Goal: Information Seeking & Learning: Learn about a topic

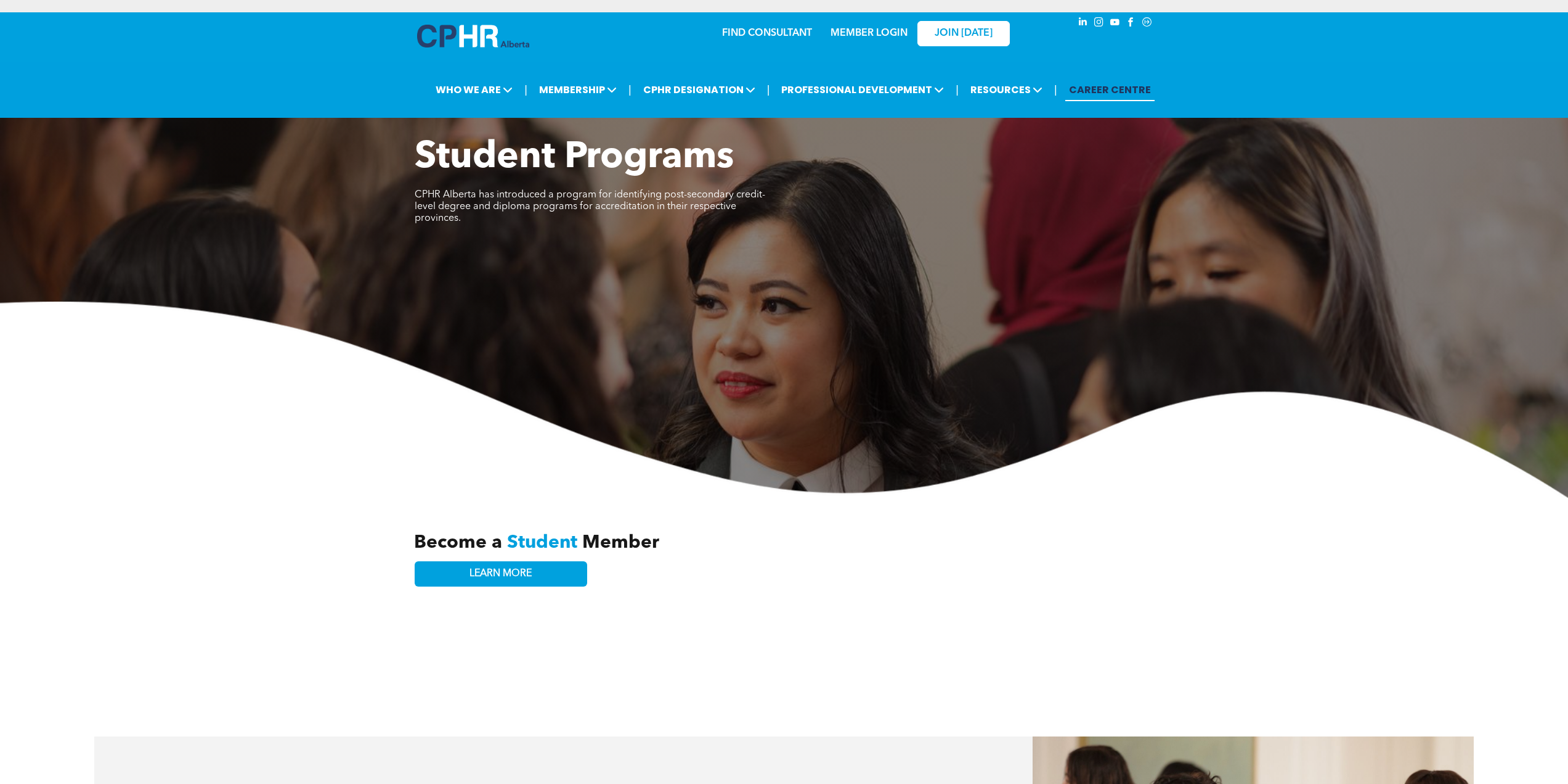
click at [1117, 78] on link "CAREER CENTRE" at bounding box center [1110, 89] width 90 height 22
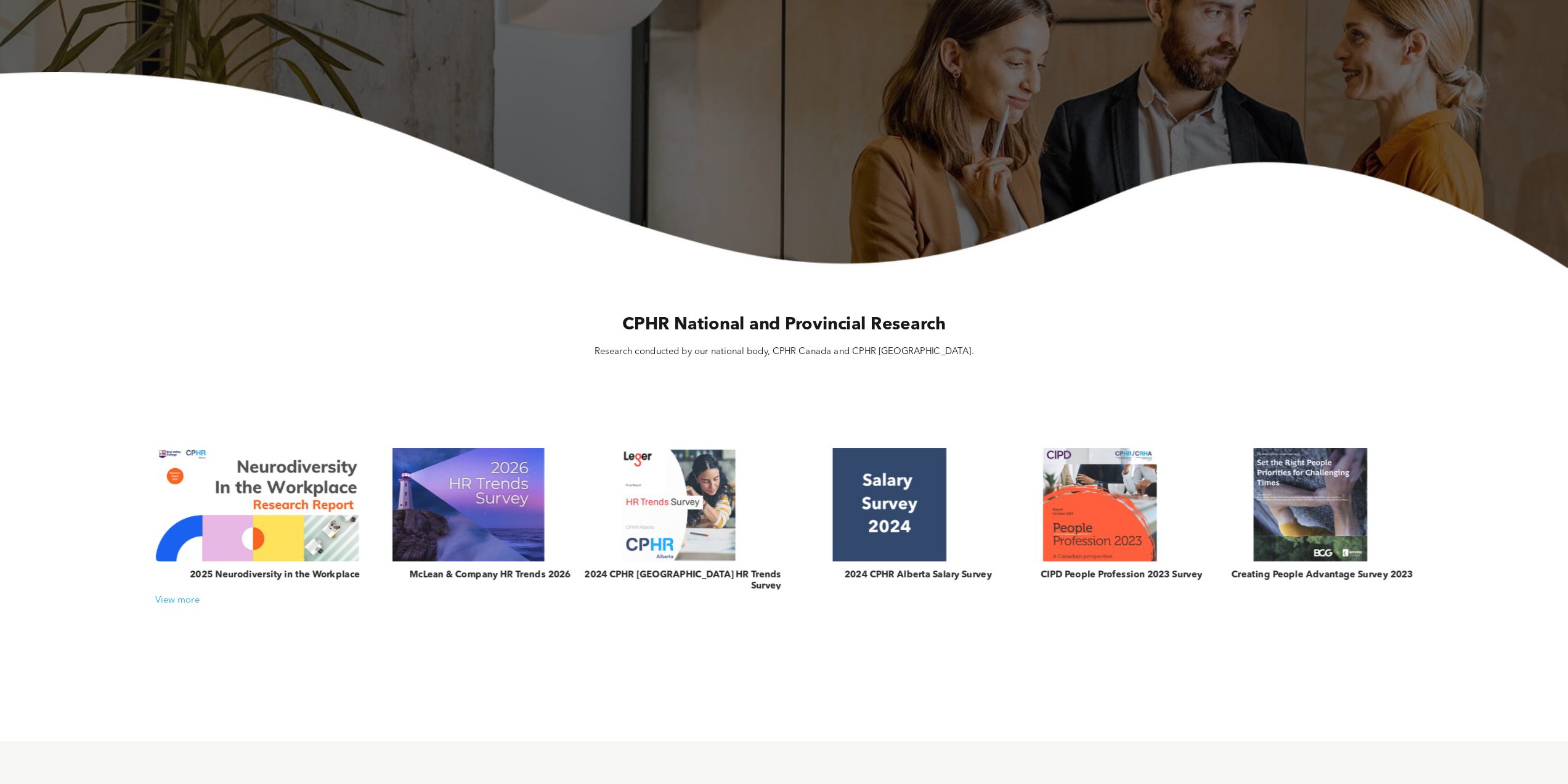
scroll to position [185, 0]
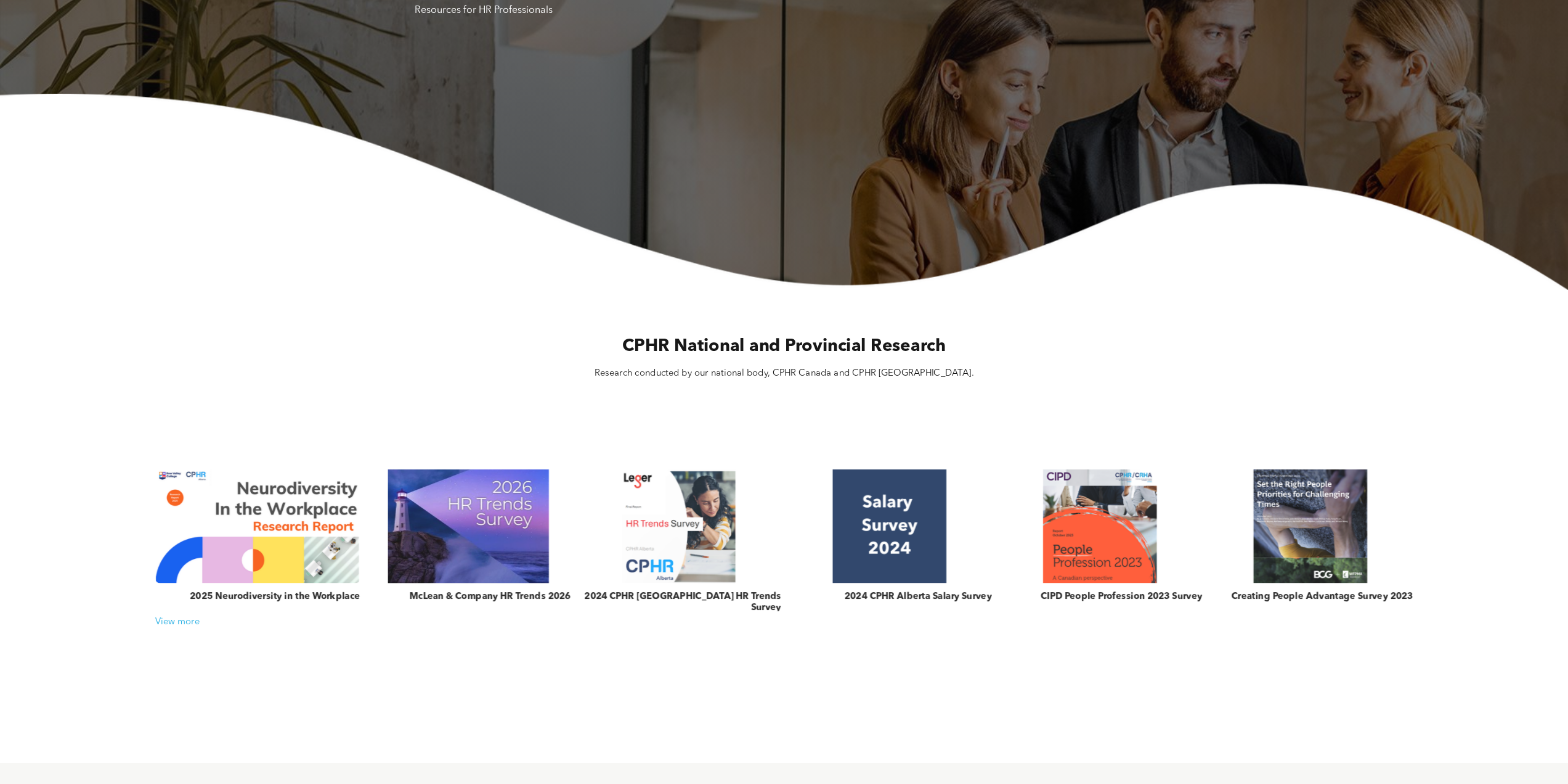
click at [476, 531] on link at bounding box center [468, 526] width 217 height 121
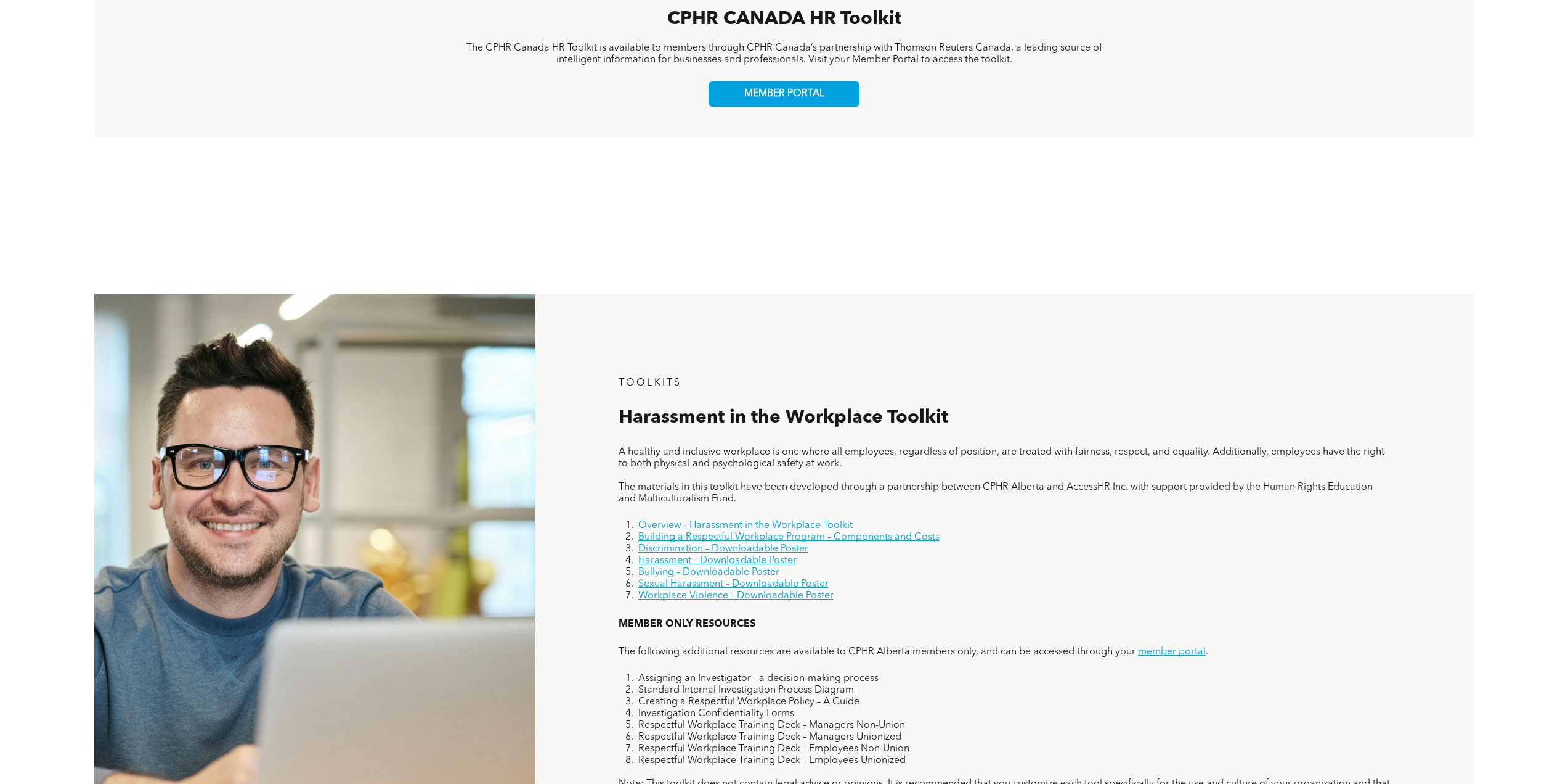
scroll to position [588, 0]
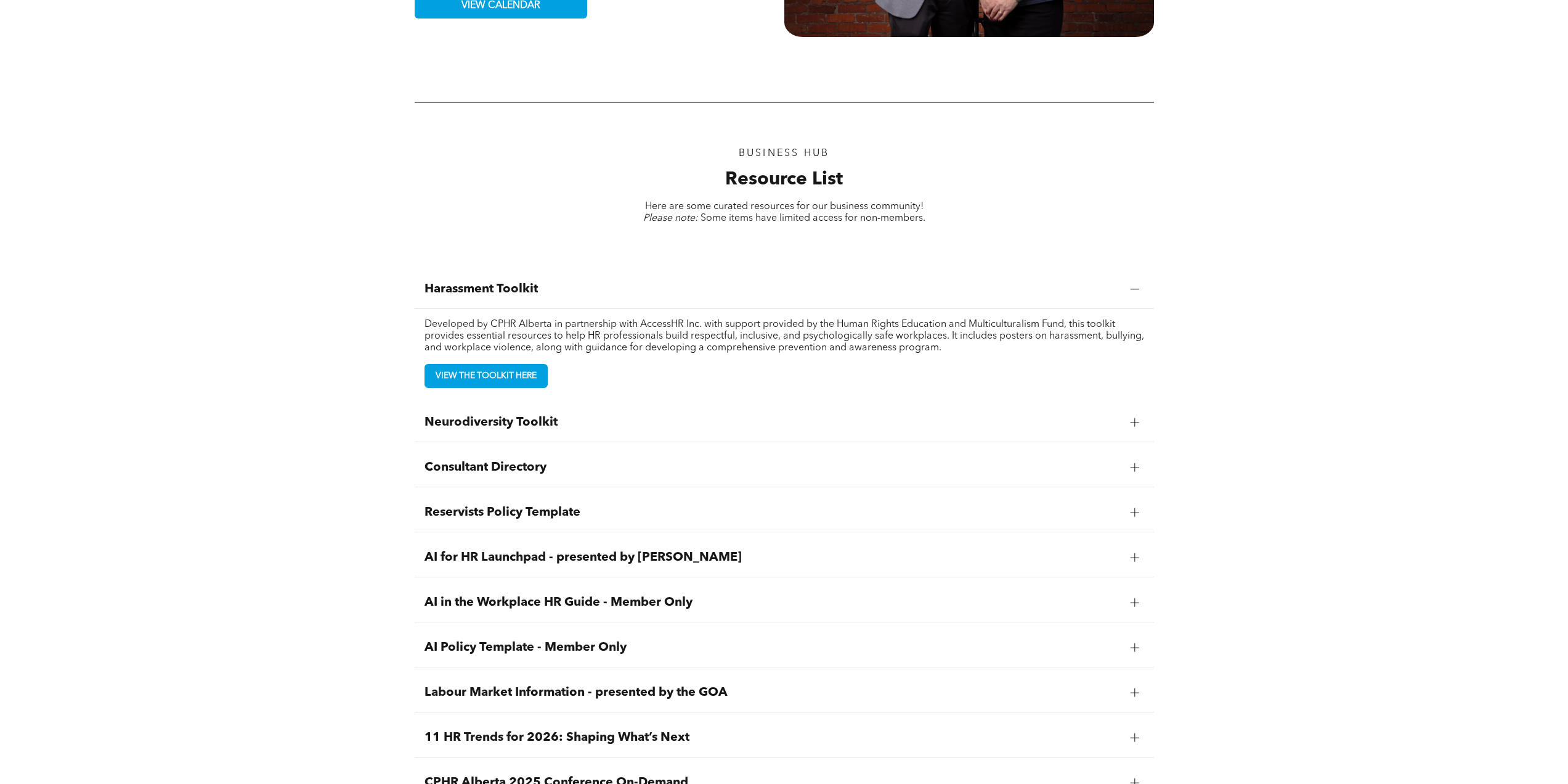
scroll to position [1048, 0]
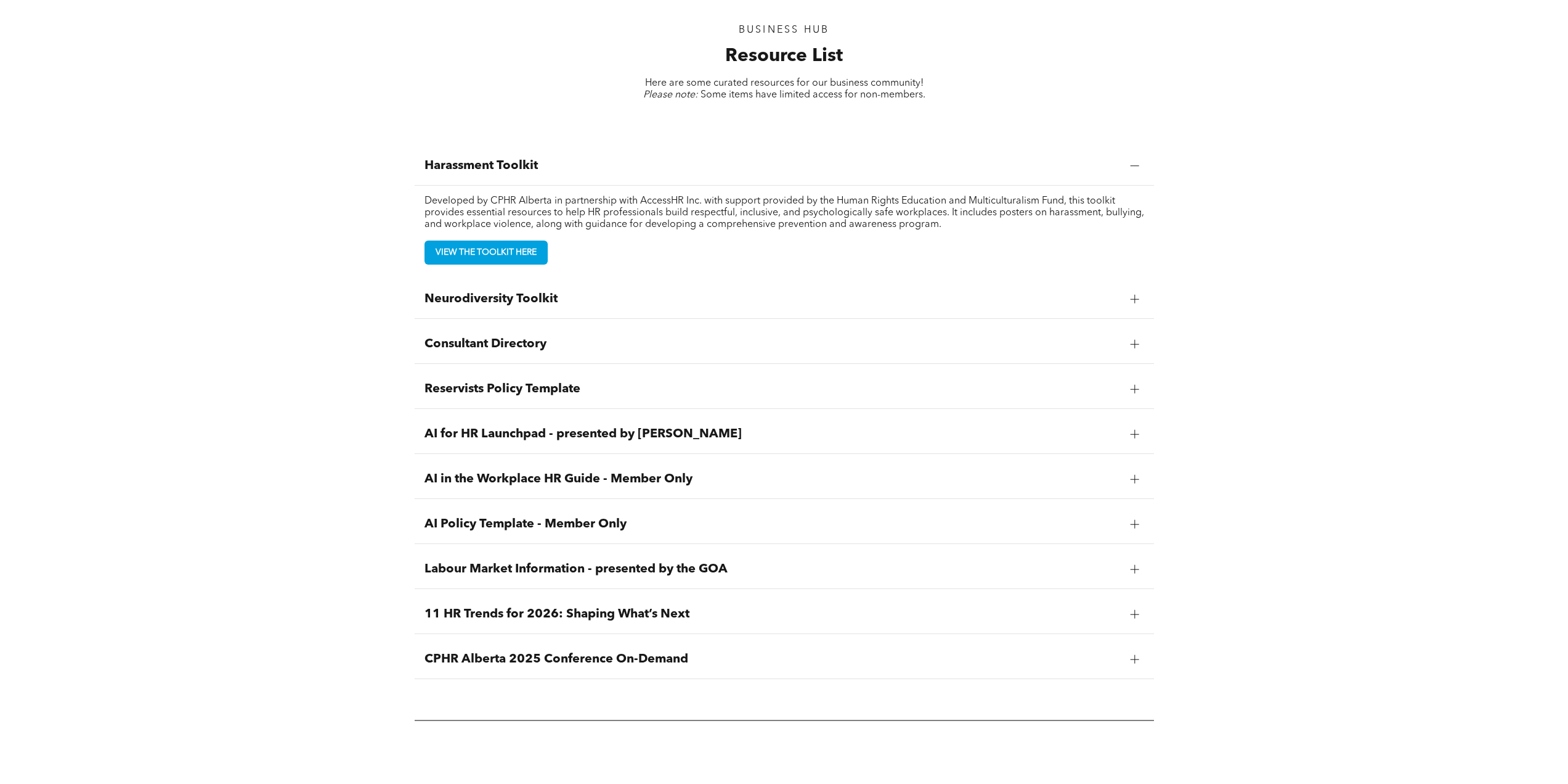
click at [559, 427] on span "AI for HR Launchpad - presented by AIHR" at bounding box center [773, 434] width 696 height 15
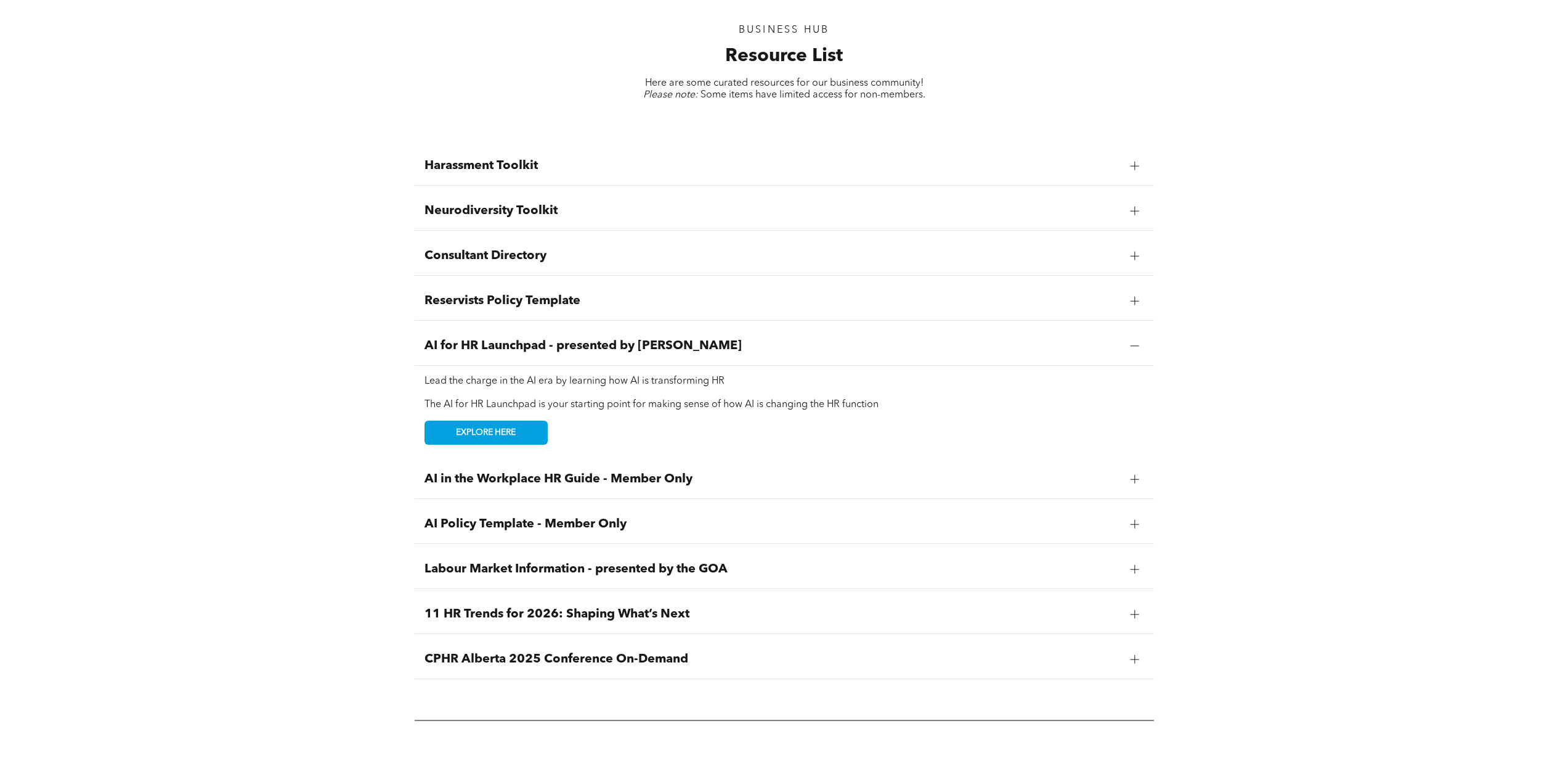
click at [677, 471] on span "AI in the Workplace HR Guide - Member Only" at bounding box center [773, 479] width 696 height 15
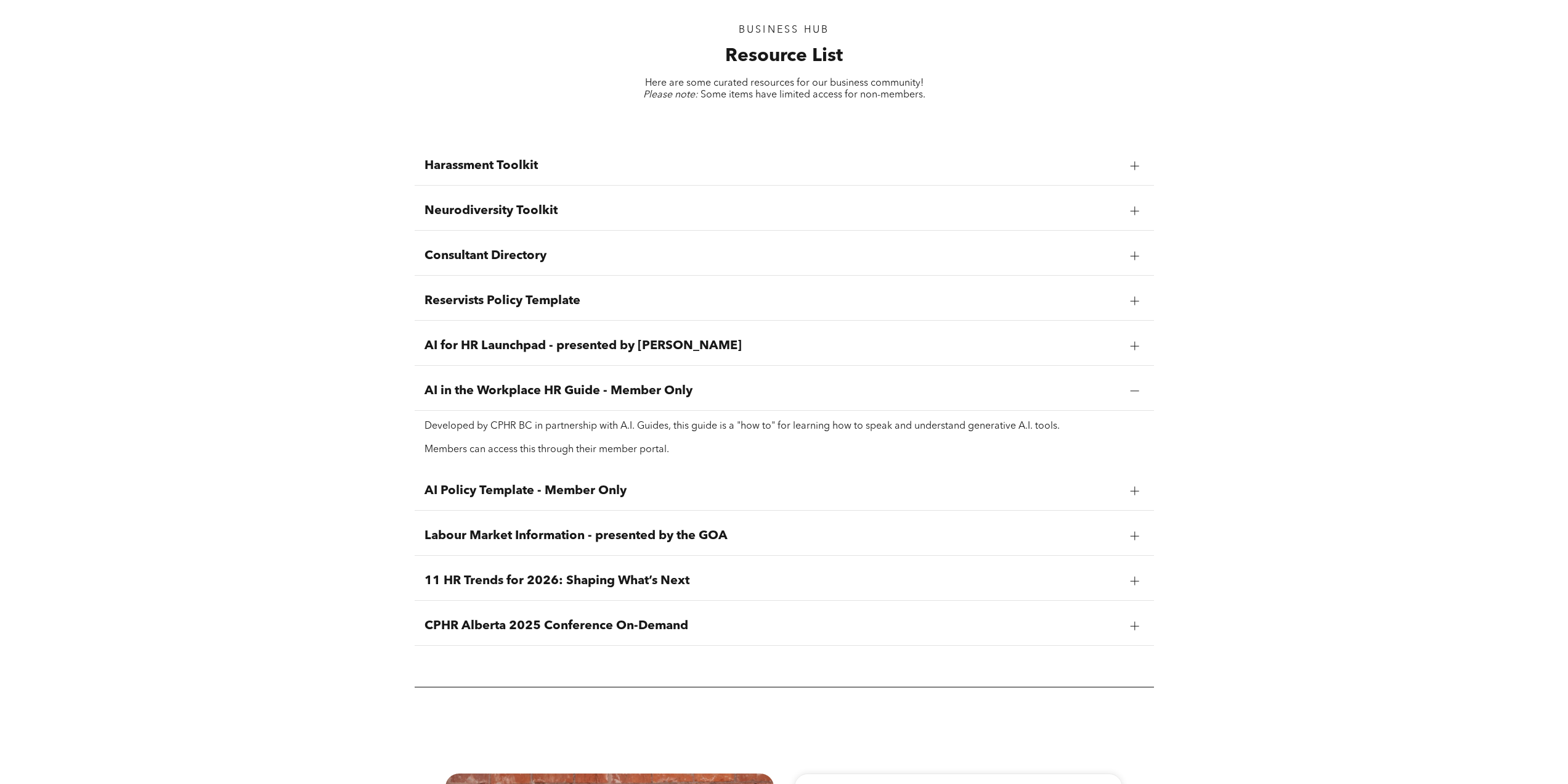
click at [690, 483] on span "AI Policy Template - Member Only" at bounding box center [773, 491] width 696 height 15
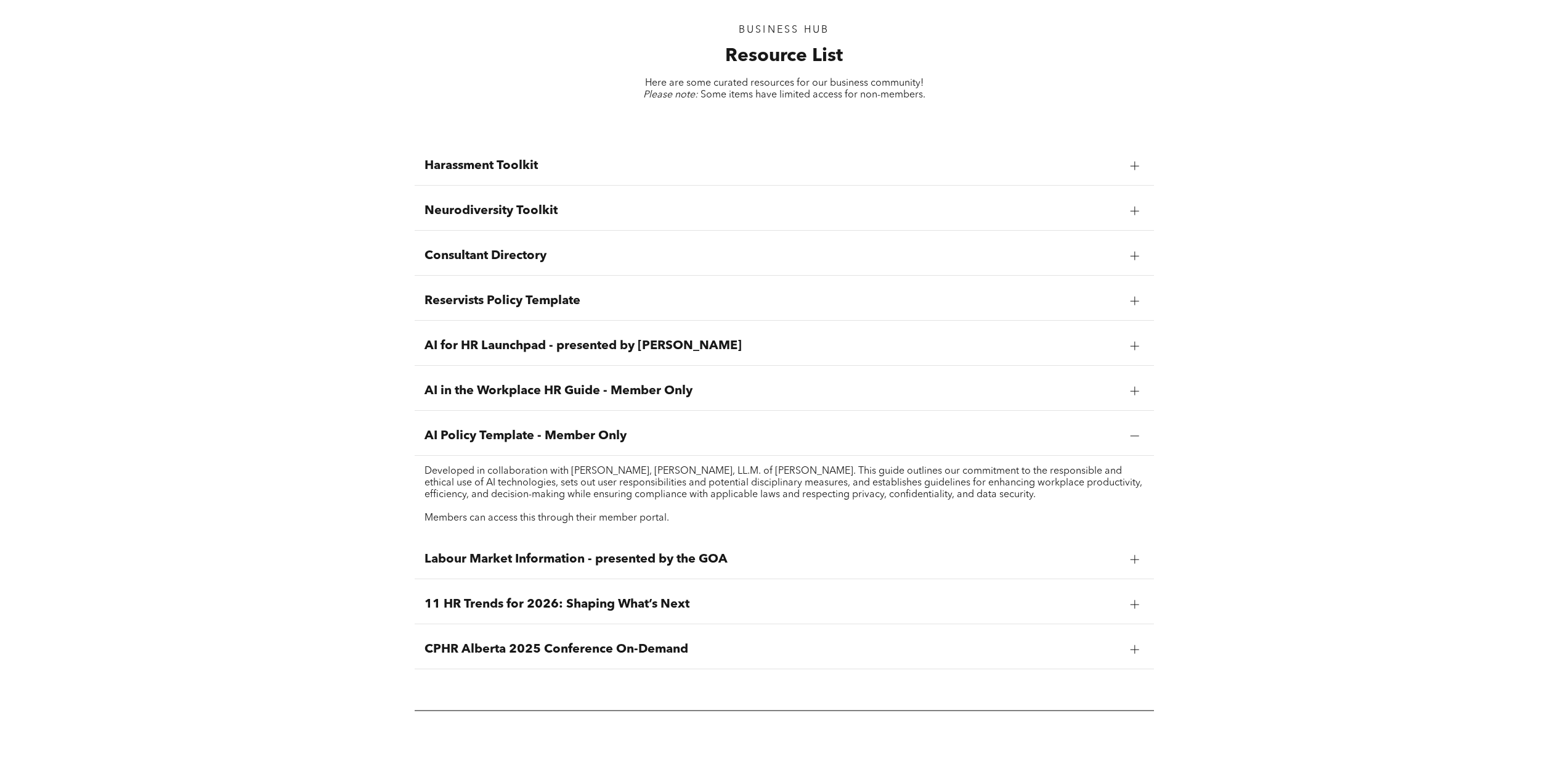
click at [756, 552] on span "Labour Market Information - presented by the GOA" at bounding box center [773, 560] width 696 height 15
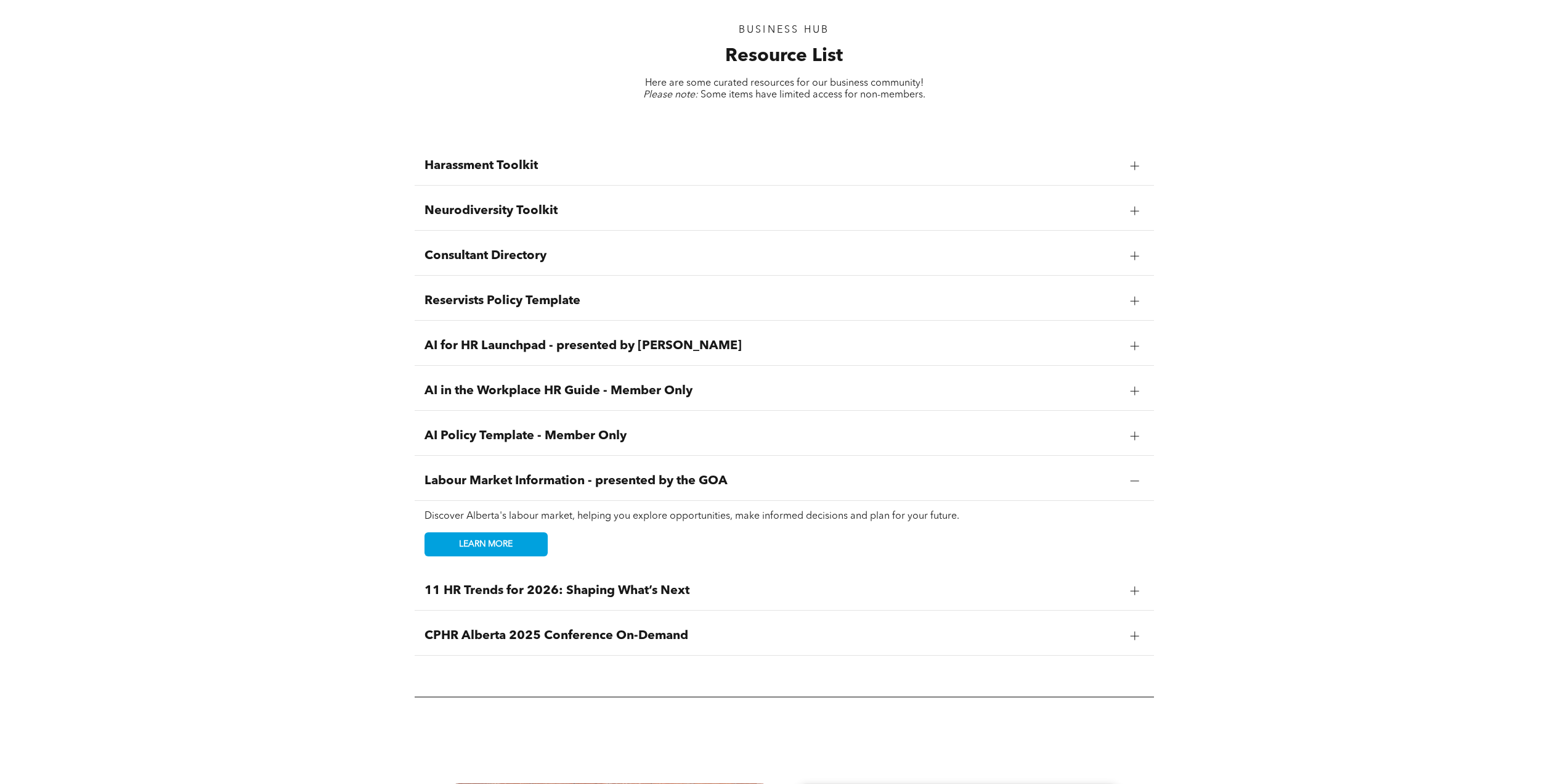
click at [735, 584] on span "11 HR Trends for 2026: Shaping What’s Next" at bounding box center [773, 591] width 696 height 15
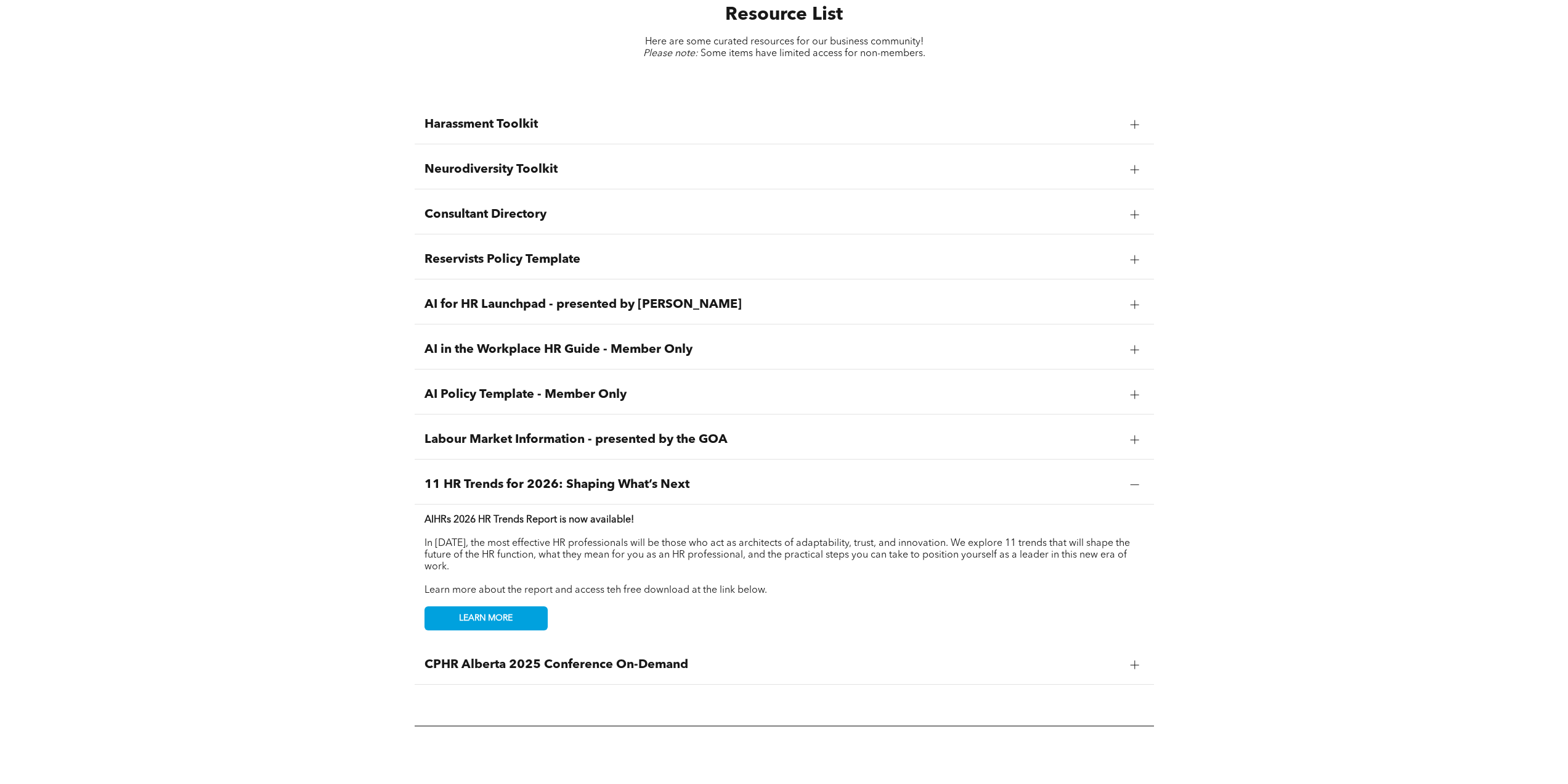
scroll to position [1110, 0]
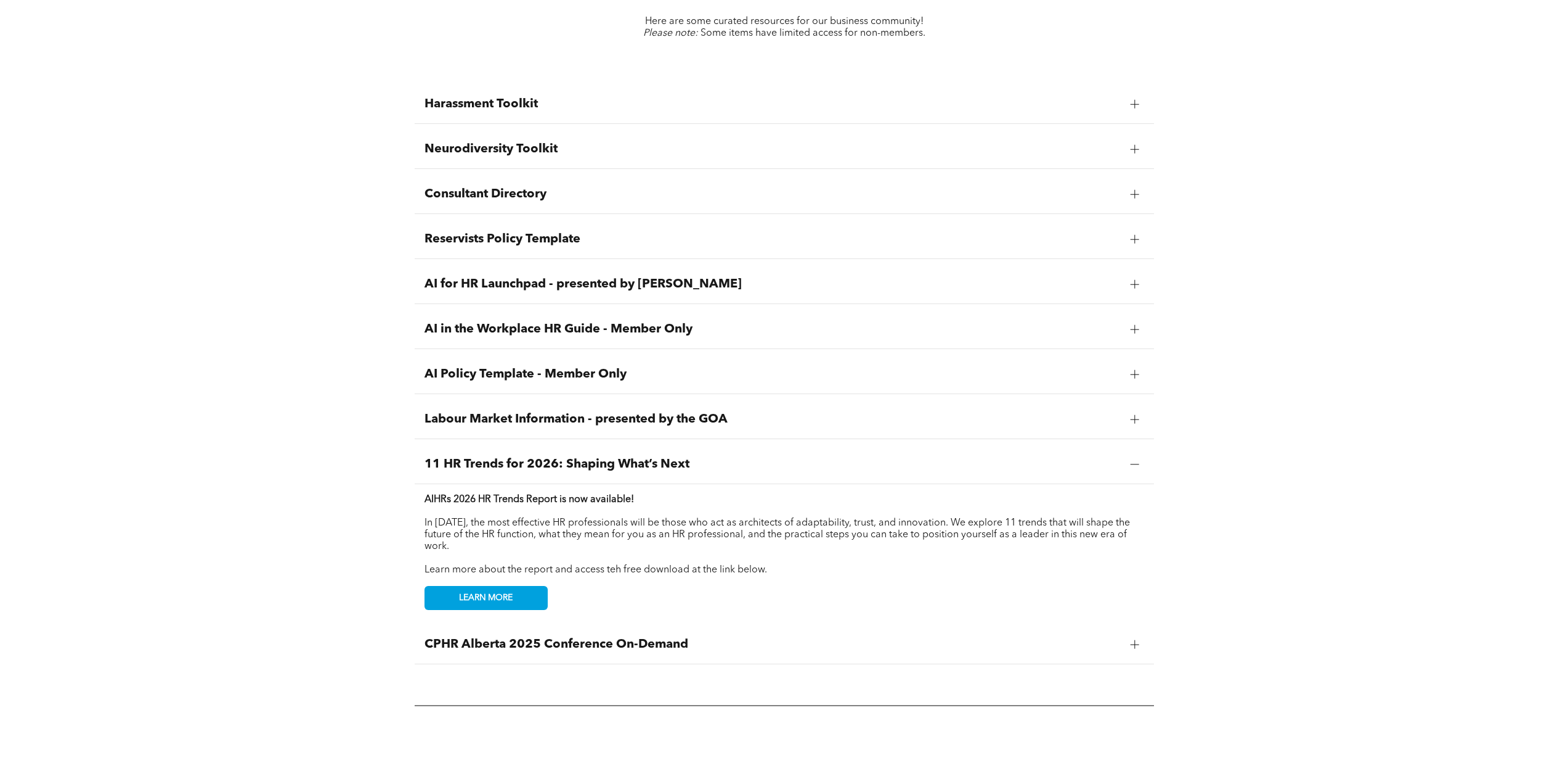
click at [641, 625] on div "CPHR Alberta 2025 Conference On-Demand" at bounding box center [784, 644] width 740 height 39
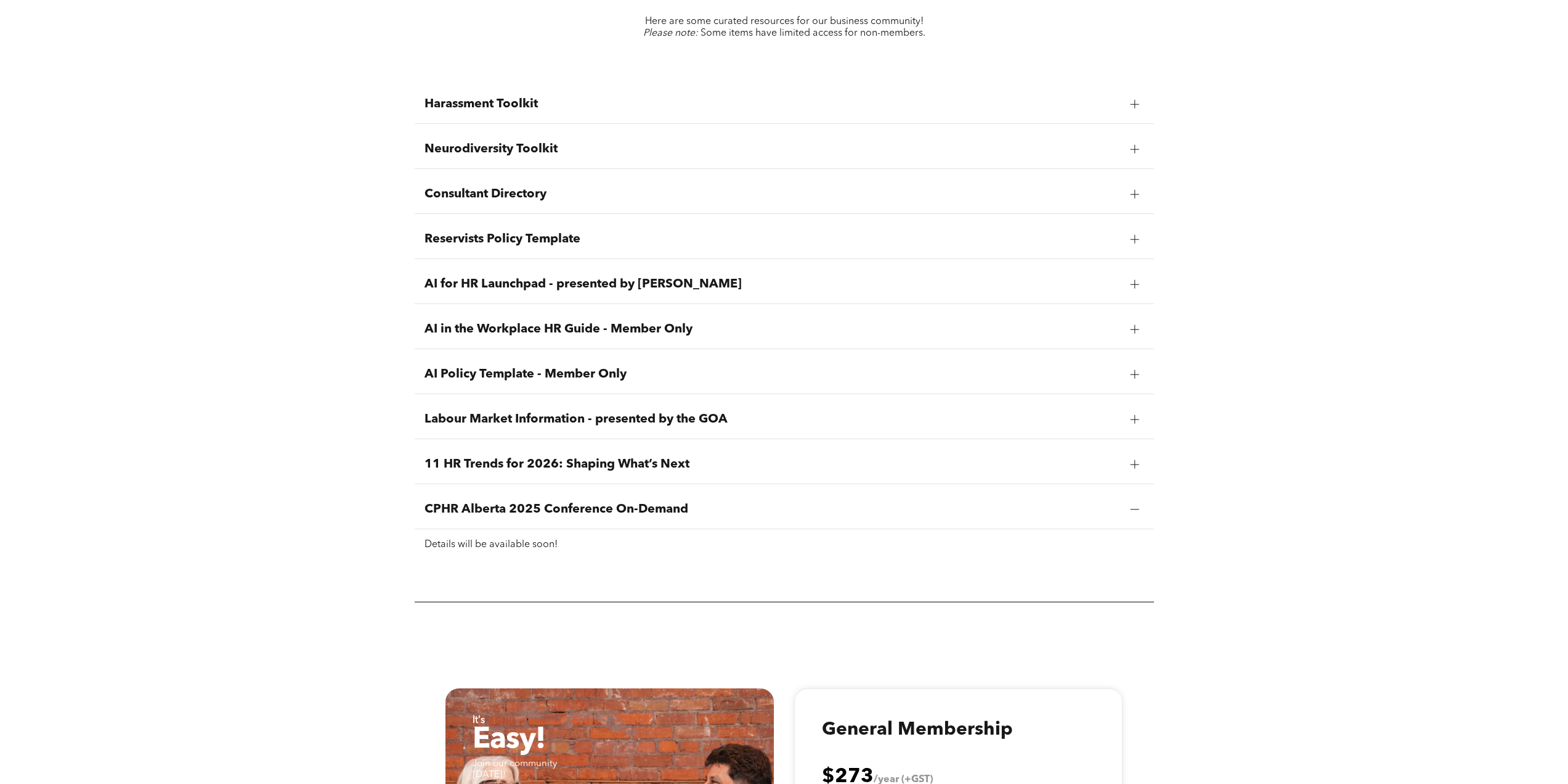
click at [546, 458] on span "11 HR Trends for 2026: Shaping What’s Next" at bounding box center [773, 465] width 696 height 15
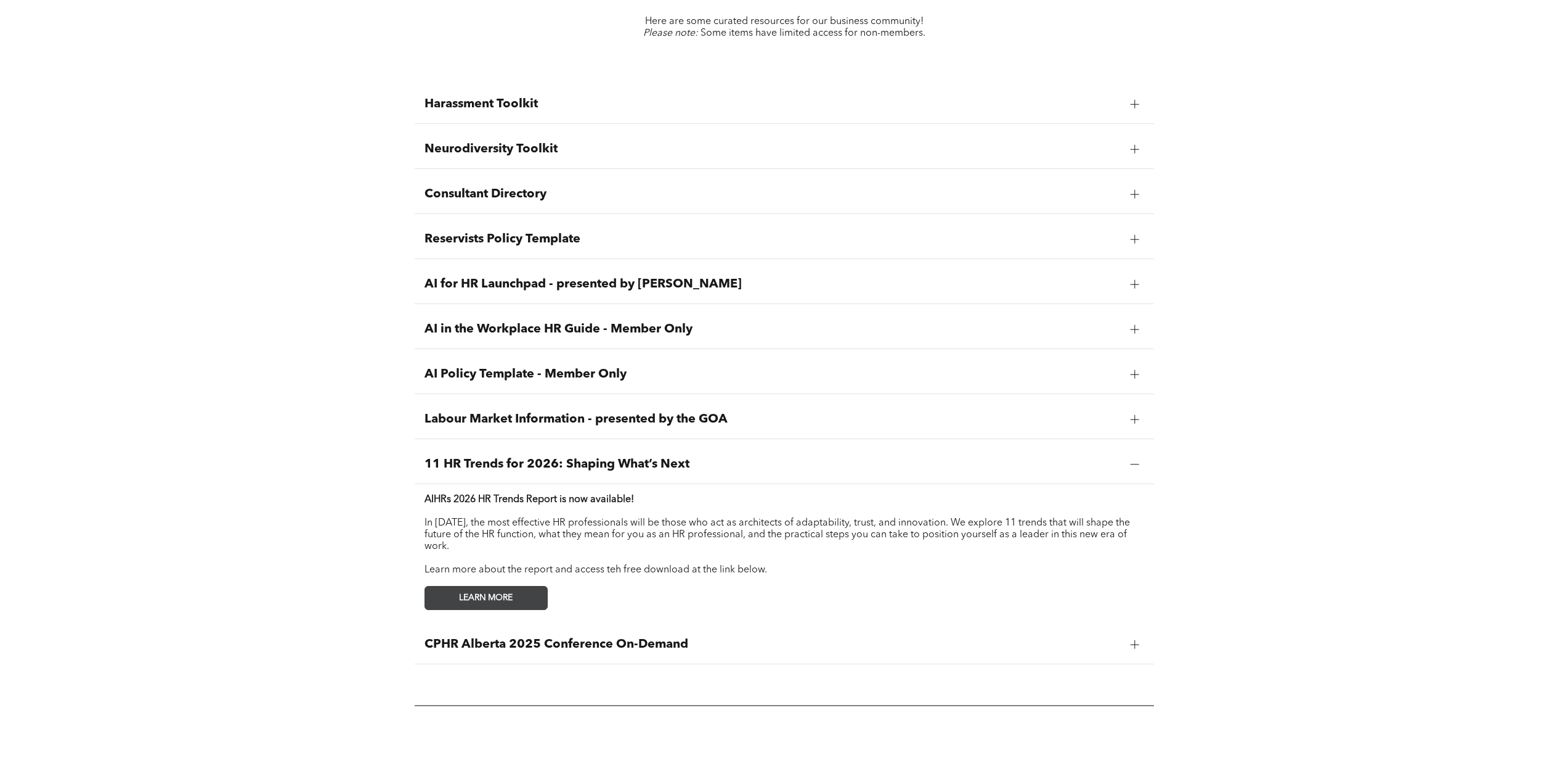
click at [499, 589] on span "LEARN MORE" at bounding box center [486, 597] width 97 height 22
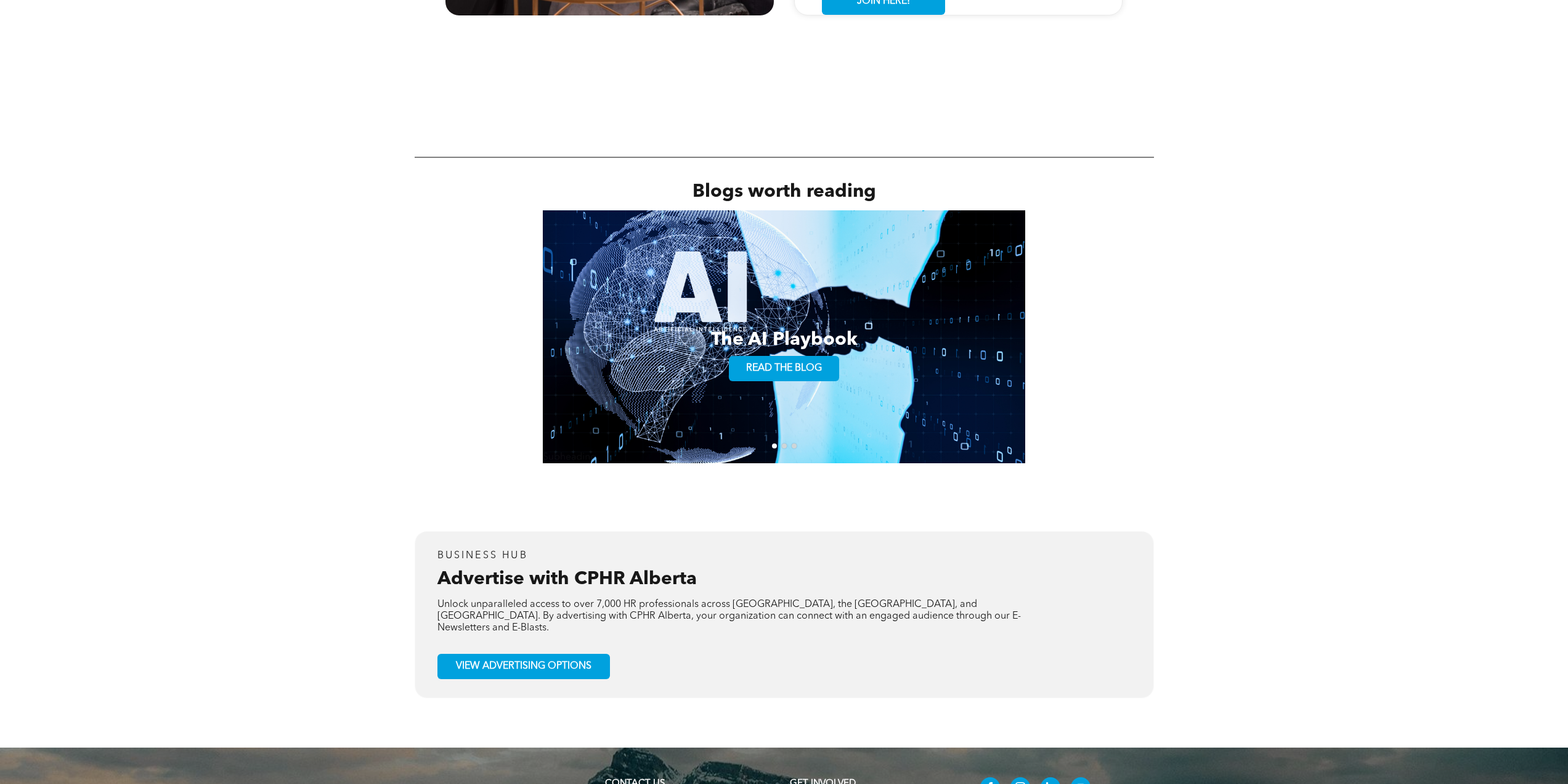
scroll to position [2404, 0]
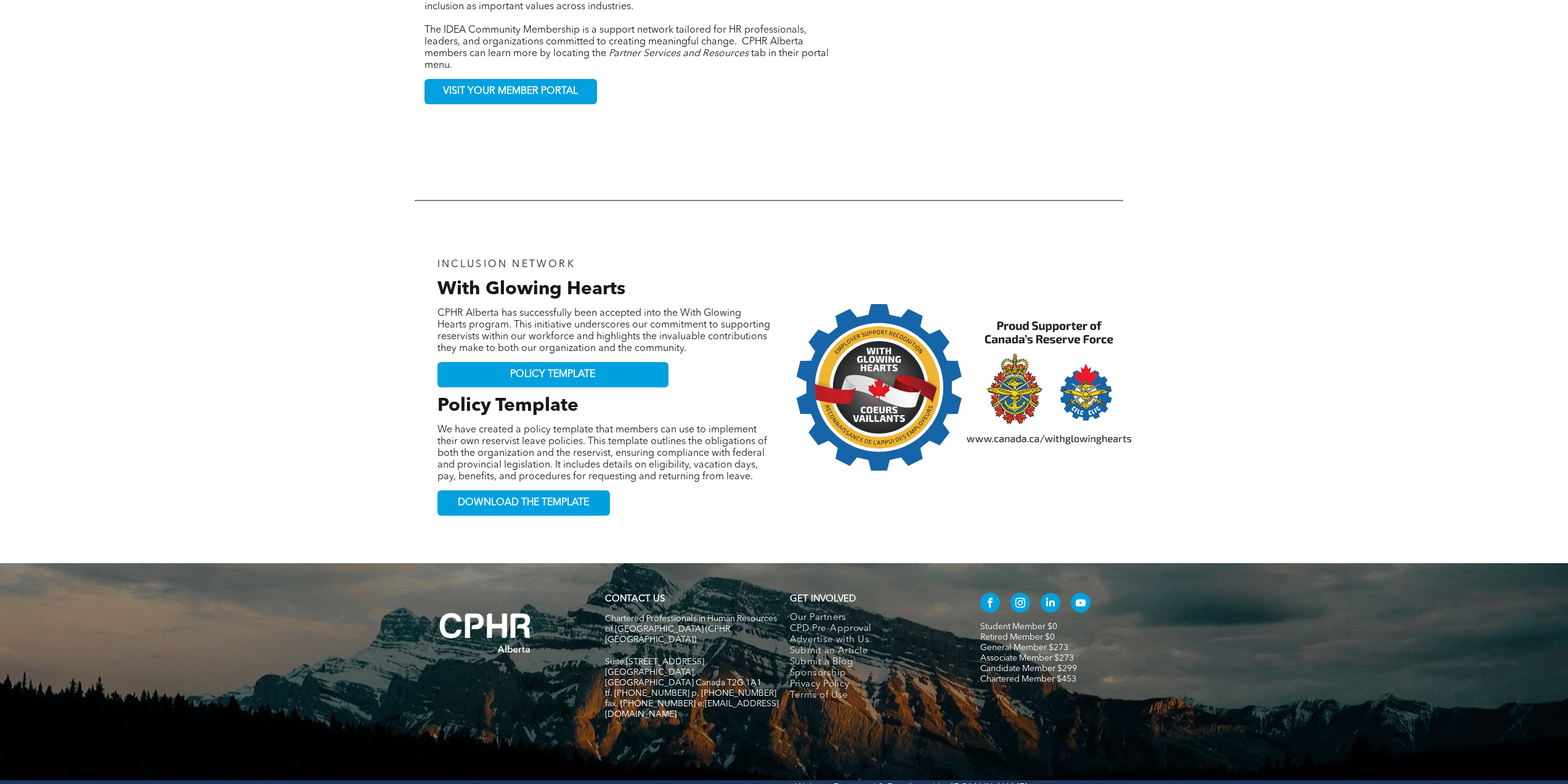
scroll to position [1614, 0]
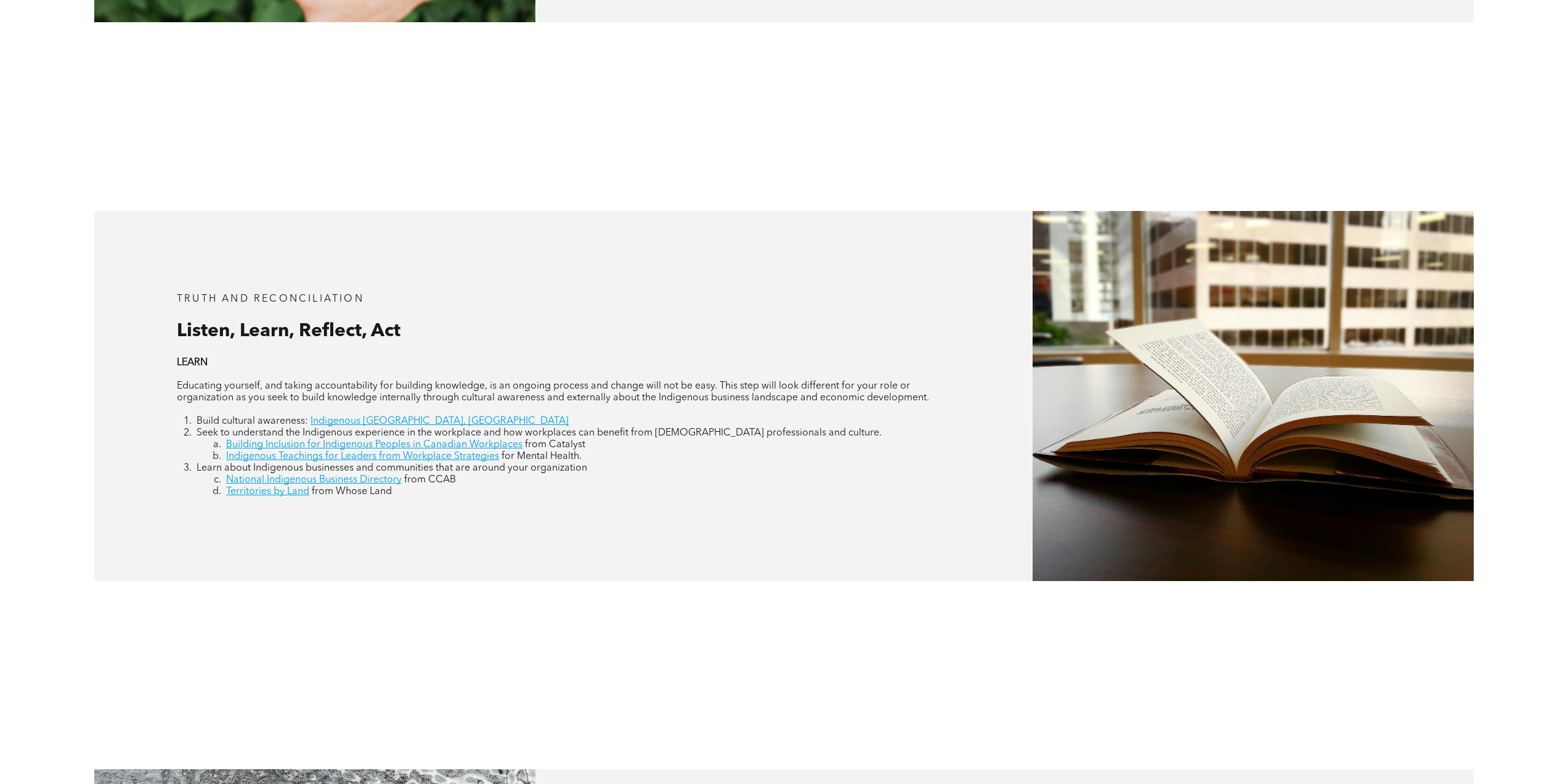
scroll to position [2404, 0]
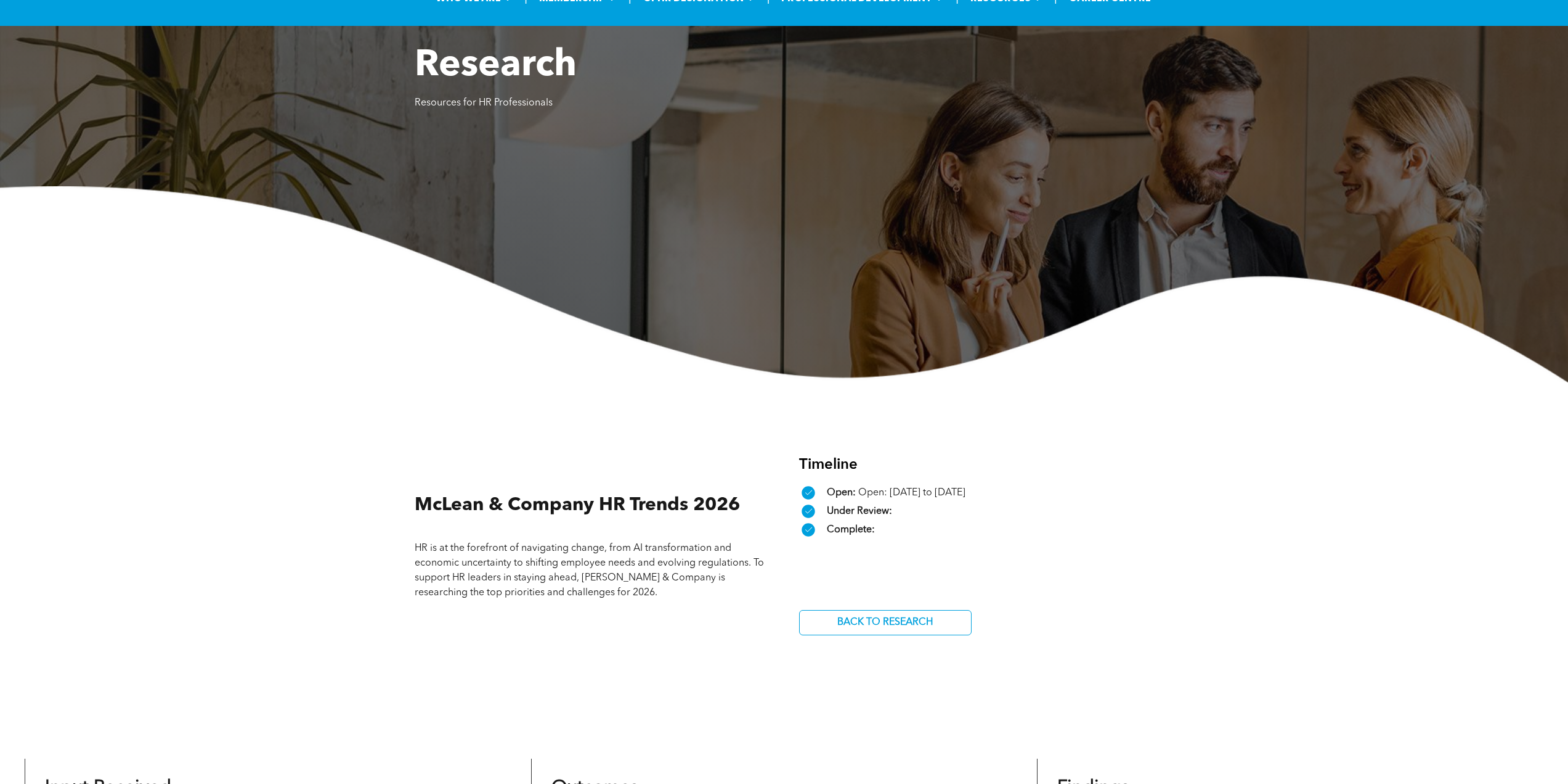
scroll to position [308, 0]
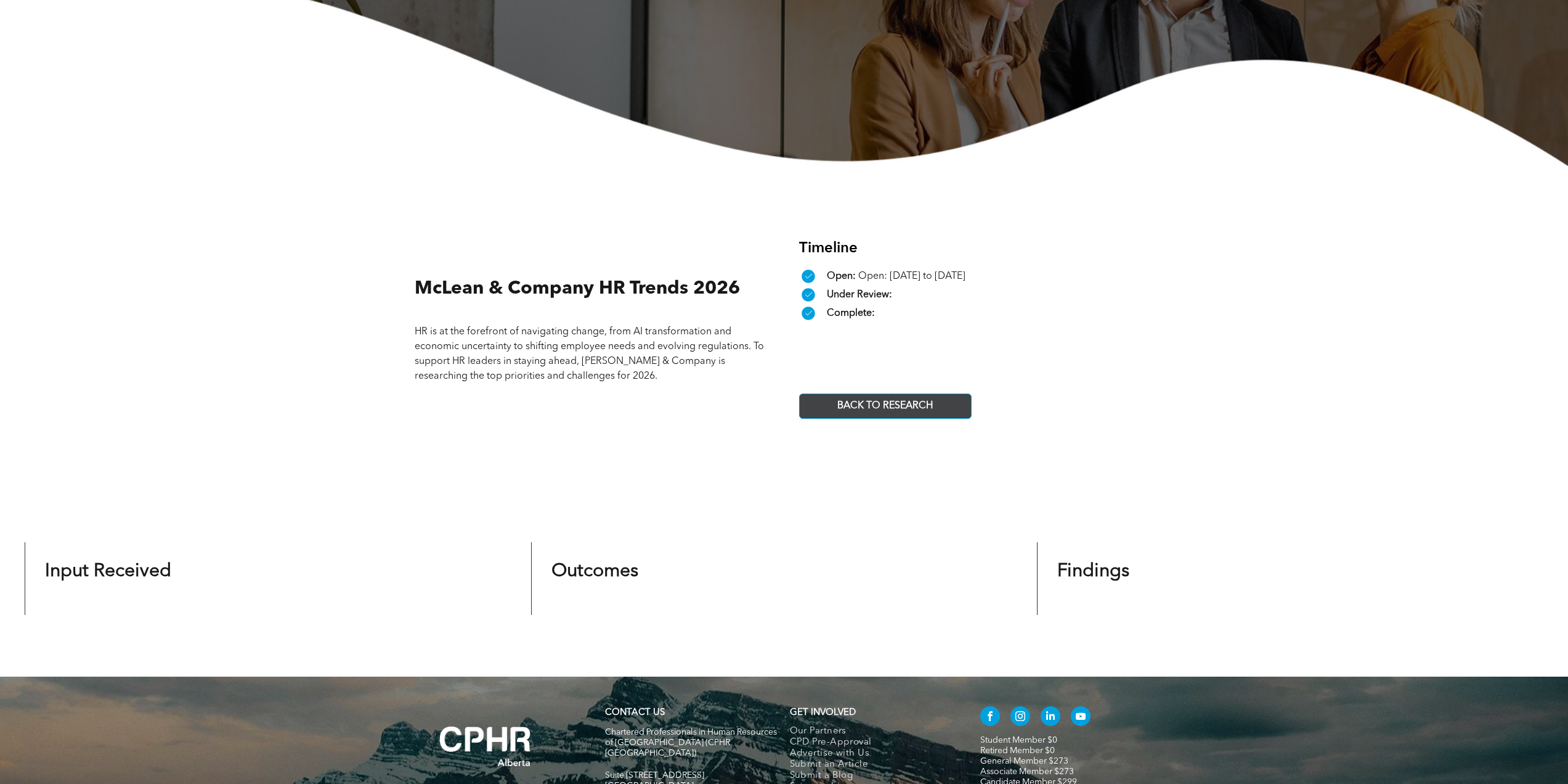
click at [867, 394] on span "BACK TO RESEARCH" at bounding box center [885, 406] width 104 height 24
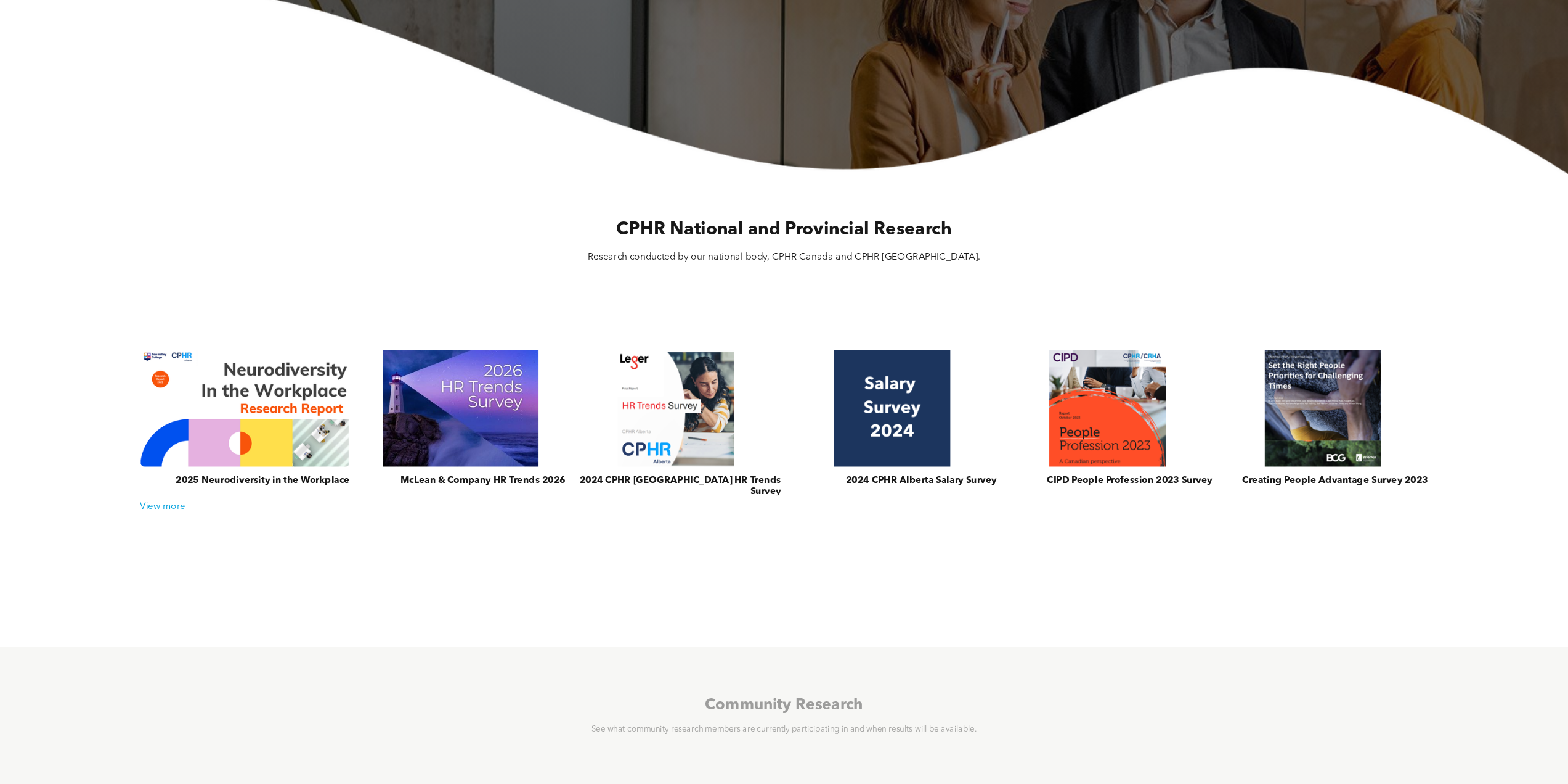
scroll to position [308, 0]
